Goal: Entertainment & Leisure: Consume media (video, audio)

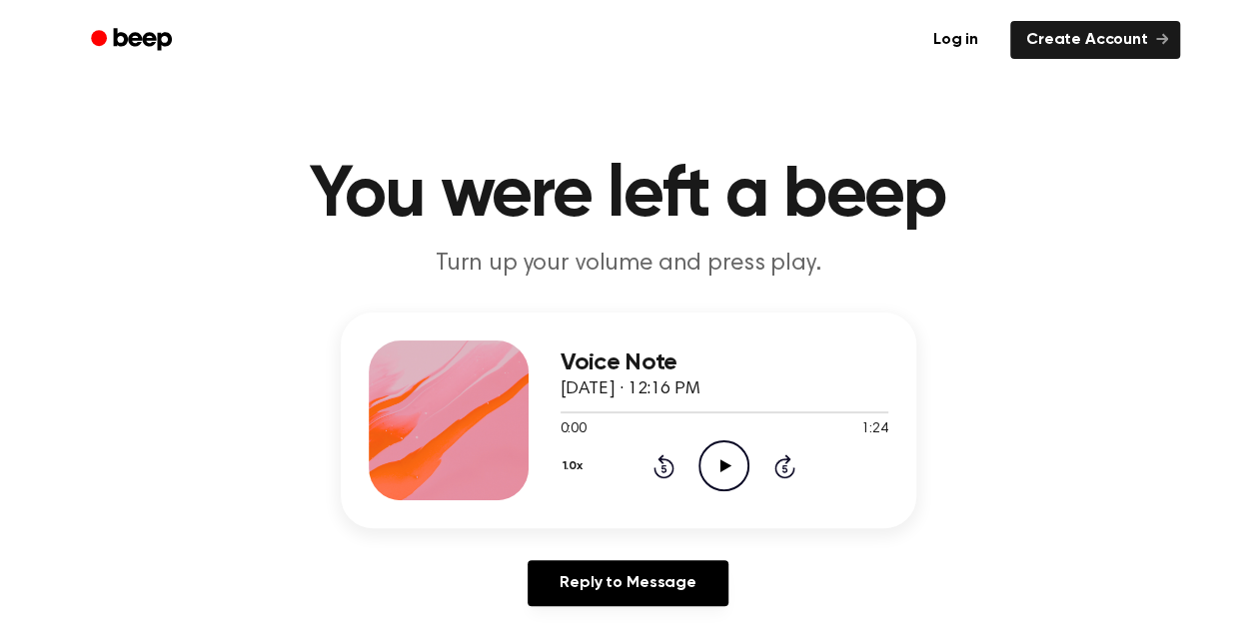
click at [711, 467] on icon "Play Audio" at bounding box center [723, 465] width 51 height 51
click at [815, 411] on div at bounding box center [724, 412] width 328 height 16
click at [733, 469] on icon "Pause Audio" at bounding box center [723, 465] width 51 height 51
click at [722, 463] on icon at bounding box center [725, 465] width 11 height 13
